Goal: Task Accomplishment & Management: Complete application form

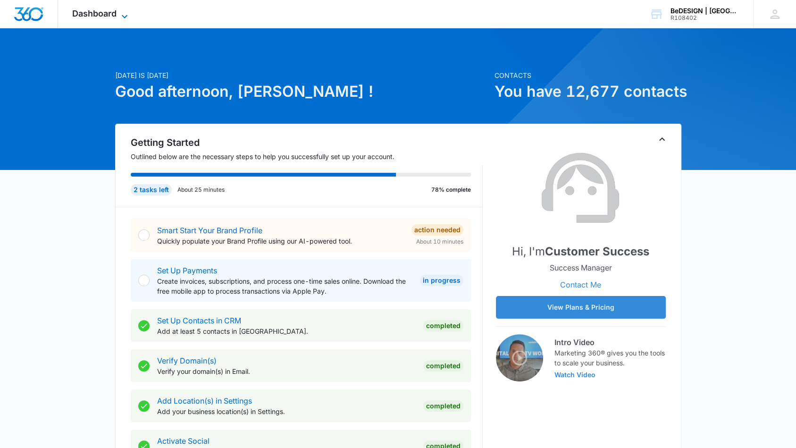
click at [120, 15] on icon at bounding box center [124, 16] width 11 height 11
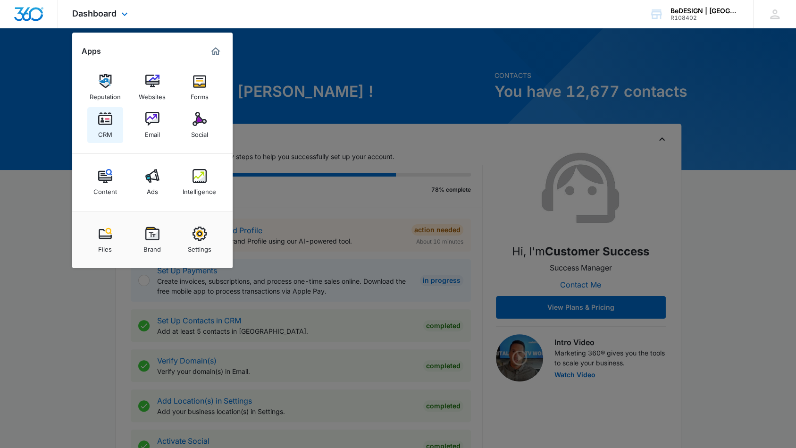
click at [111, 125] on img at bounding box center [105, 119] width 14 height 14
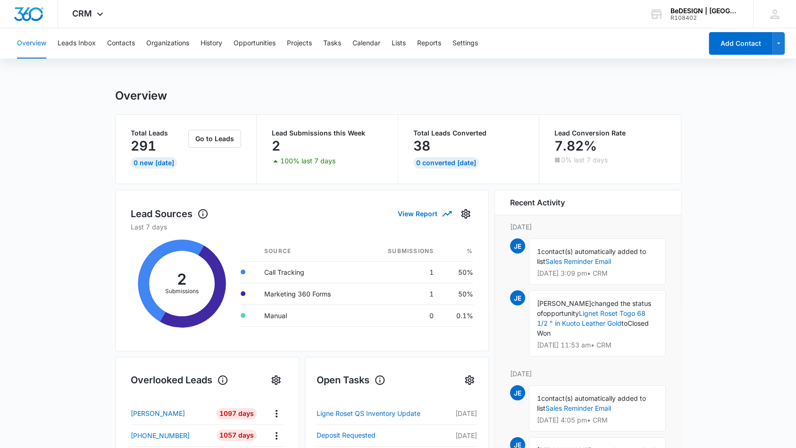
drag, startPoint x: 655, startPoint y: 78, endPoint x: 632, endPoint y: 58, distance: 30.4
click at [656, 78] on div "Overview Leads Inbox Contacts Organizations History Opportunities Projects Task…" at bounding box center [398, 421] width 796 height 786
click at [114, 43] on button "Contacts" at bounding box center [121, 43] width 28 height 30
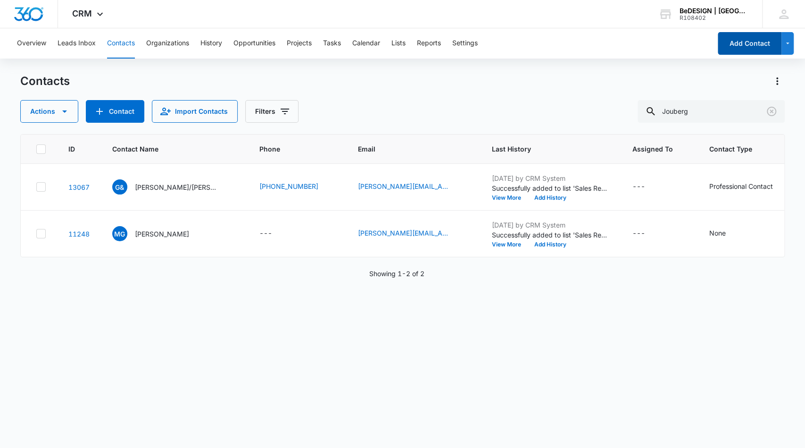
click at [743, 45] on button "Add Contact" at bounding box center [750, 43] width 64 height 23
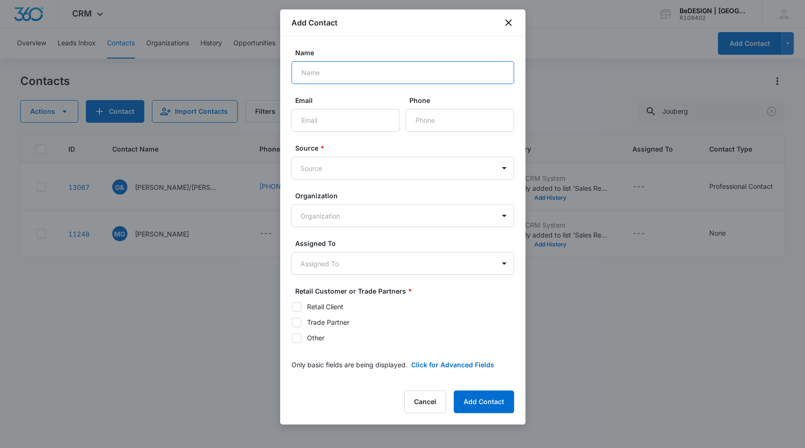
click at [494, 71] on input "Name" at bounding box center [403, 72] width 223 height 23
type input "[PERSON_NAME] & [PERSON_NAME]"
drag, startPoint x: 413, startPoint y: 121, endPoint x: 420, endPoint y: 114, distance: 9.7
click at [413, 120] on input "Phone" at bounding box center [460, 120] width 108 height 23
type input "[PHONE_NUMBER]"
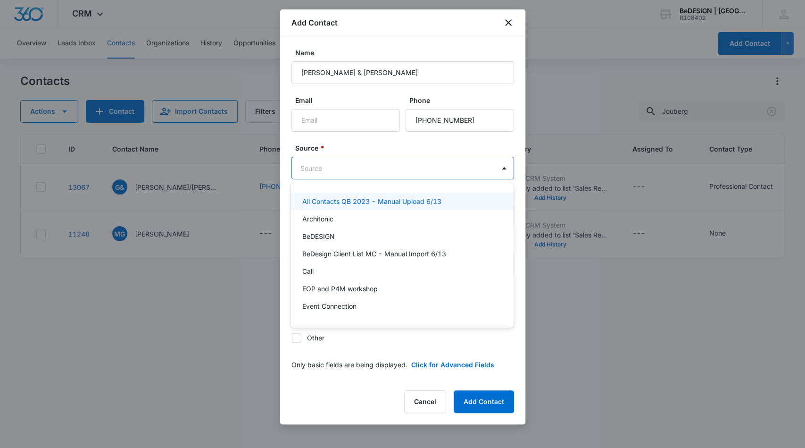
click at [382, 166] on body "CRM Apps Reputation Websites Forms CRM Email Social Content Ads Intelligence Fi…" at bounding box center [402, 224] width 805 height 448
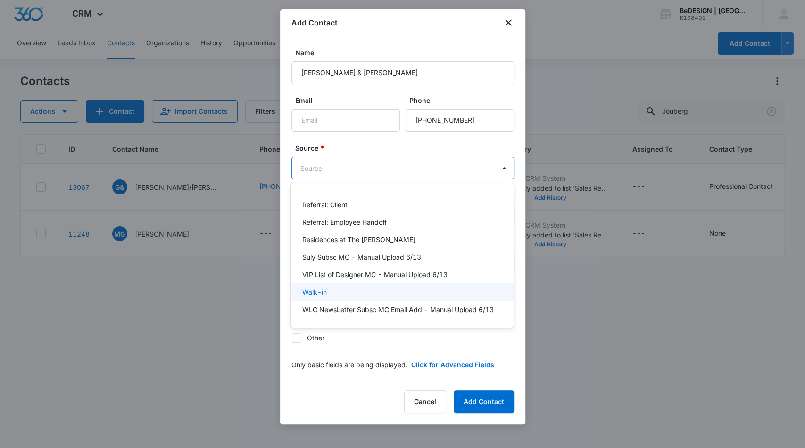
scroll to position [408, 0]
click at [360, 287] on div "Walk-in" at bounding box center [401, 292] width 198 height 10
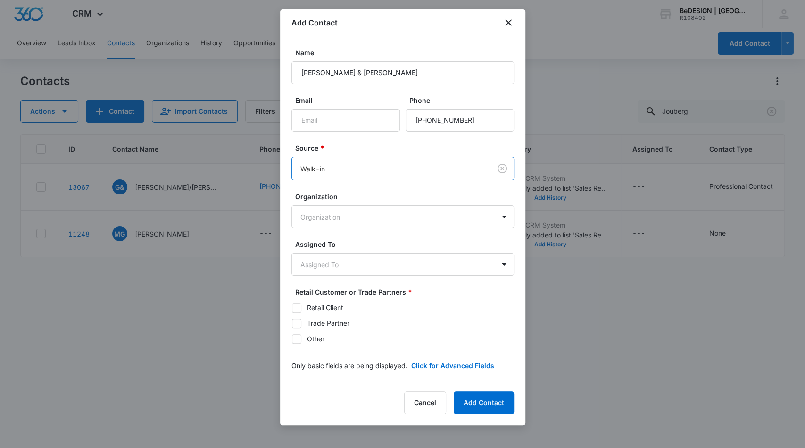
click at [300, 308] on icon at bounding box center [296, 307] width 8 height 8
click at [292, 308] on input "Retail Client" at bounding box center [292, 307] width 0 height 0
checkbox input "true"
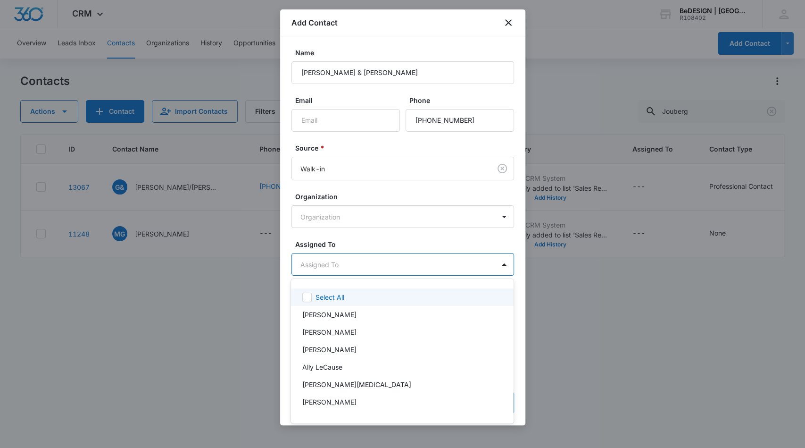
click at [347, 269] on body "CRM Apps Reputation Websites Forms CRM Email Social Content Ads Intelligence Fi…" at bounding box center [402, 224] width 805 height 448
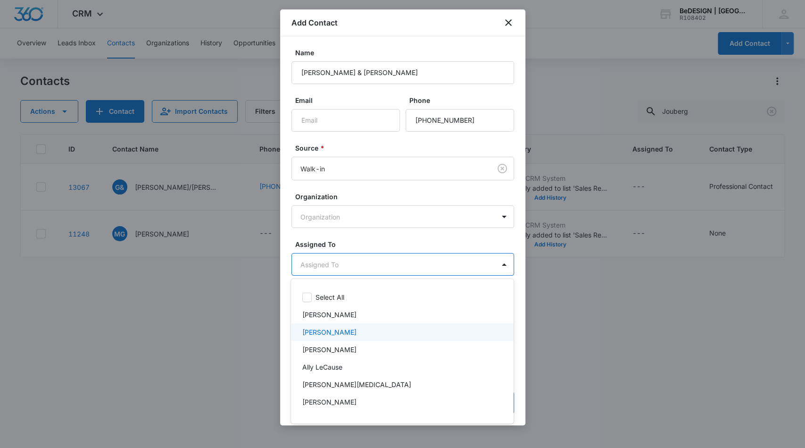
click at [350, 329] on p "[PERSON_NAME]" at bounding box center [329, 332] width 54 height 10
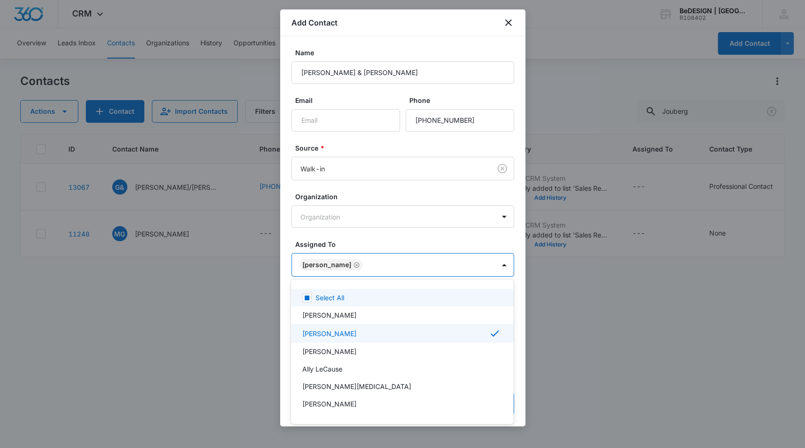
click at [514, 246] on div at bounding box center [402, 224] width 805 height 448
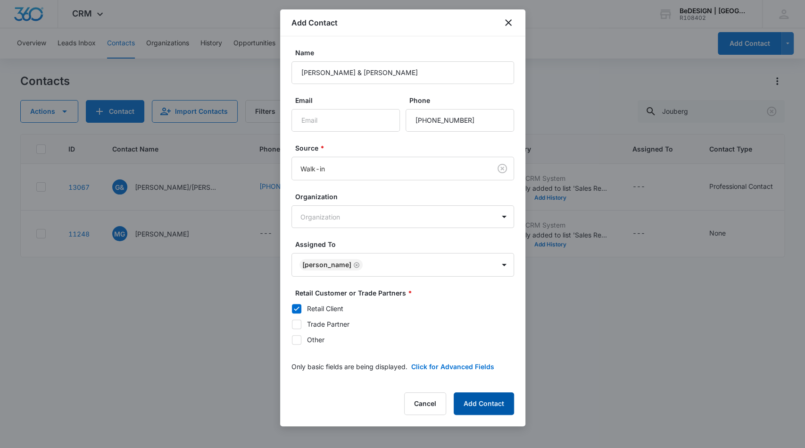
click at [480, 400] on button "Add Contact" at bounding box center [484, 403] width 60 height 23
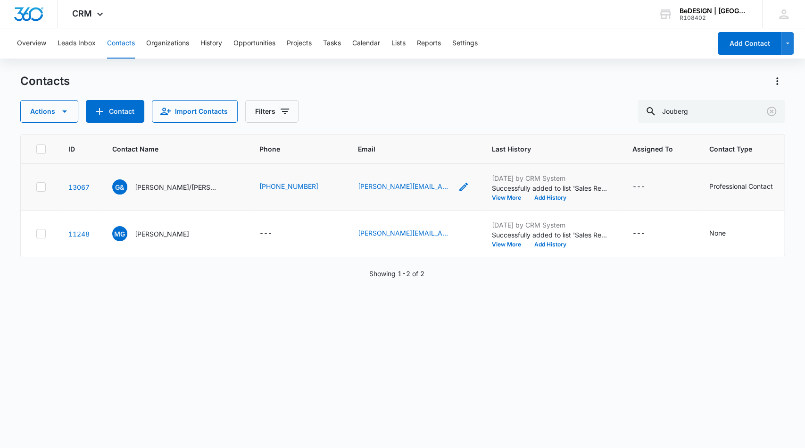
click at [458, 192] on icon "Email - monica.henson@usaa.com - Select to Edit Field" at bounding box center [463, 186] width 11 height 11
click at [316, 203] on td "[PHONE_NUMBER]" at bounding box center [297, 187] width 99 height 47
